Goal: Navigation & Orientation: Find specific page/section

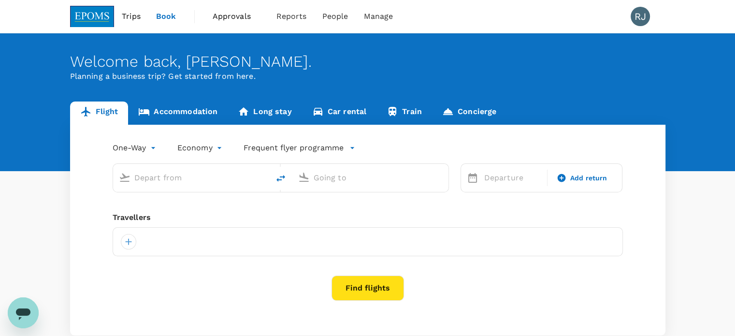
type input "roundtrip"
type input "Kuala Lumpur Intl ([GEOGRAPHIC_DATA])"
type input "[GEOGRAPHIC_DATA] (TGG)"
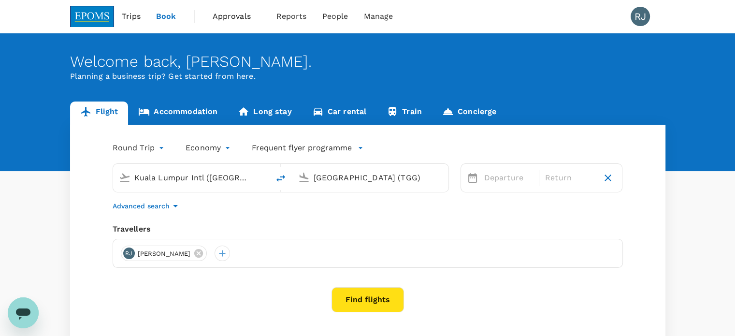
click at [133, 16] on span "Trips" at bounding box center [131, 17] width 19 height 12
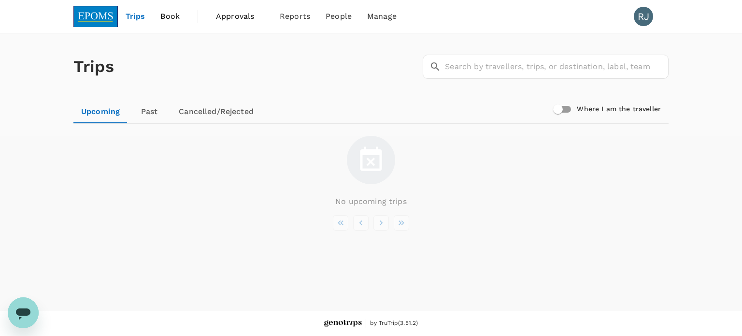
click at [150, 112] on link "Past" at bounding box center [149, 111] width 43 height 23
click at [236, 112] on link "Cancelled/Rejected" at bounding box center [216, 111] width 90 height 23
click at [564, 110] on input "Where I am the traveller" at bounding box center [558, 109] width 55 height 18
click at [146, 109] on link "Past" at bounding box center [148, 111] width 43 height 23
click at [101, 116] on link "Upcoming" at bounding box center [100, 111] width 54 height 23
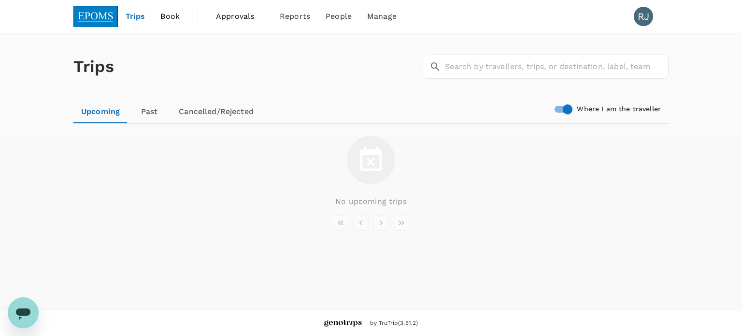
click at [567, 109] on input "Where I am the traveller" at bounding box center [567, 109] width 55 height 18
checkbox input "false"
click at [384, 53] on span "Travel policies" at bounding box center [380, 53] width 54 height 11
